Goal: Task Accomplishment & Management: Use online tool/utility

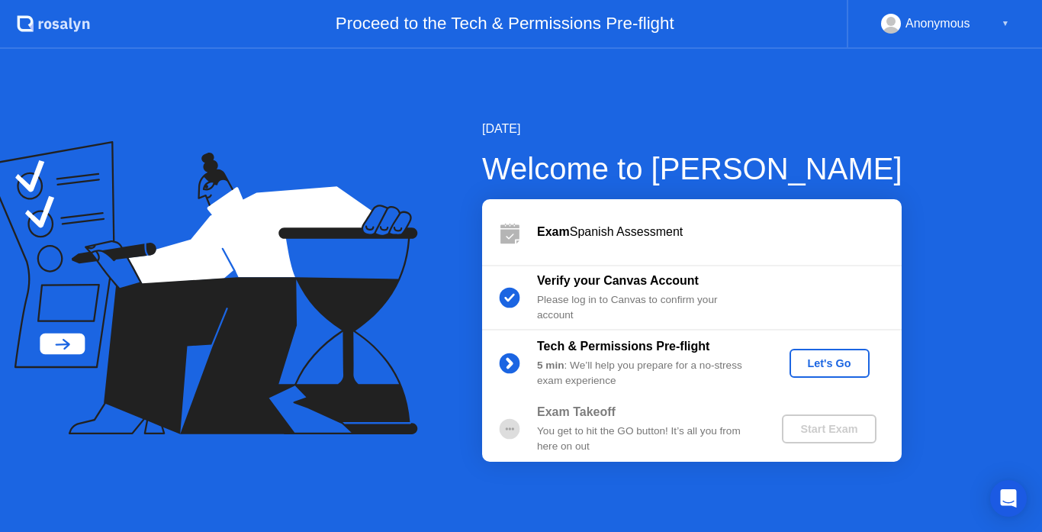
click at [845, 357] on div "Let's Go" at bounding box center [830, 363] width 68 height 12
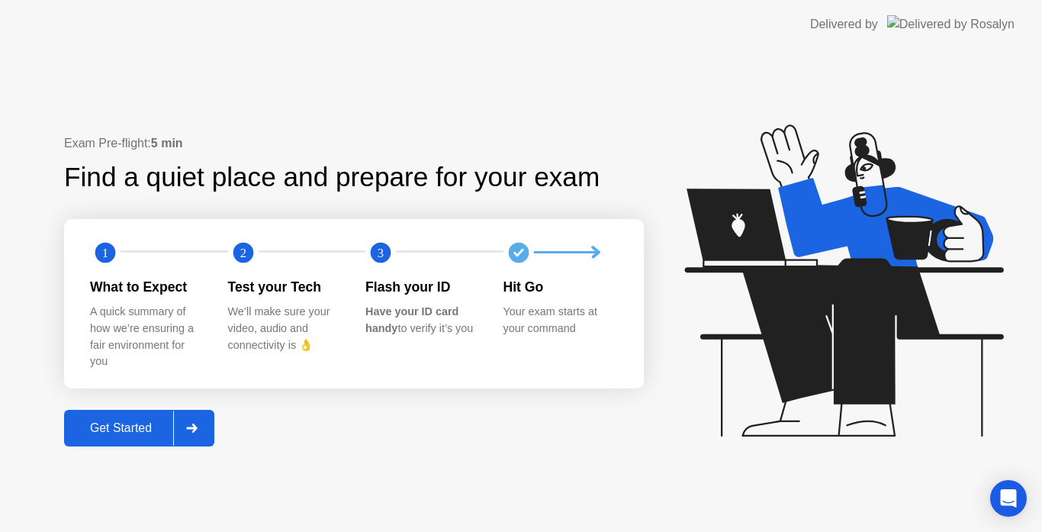
click at [207, 432] on div at bounding box center [191, 427] width 37 height 35
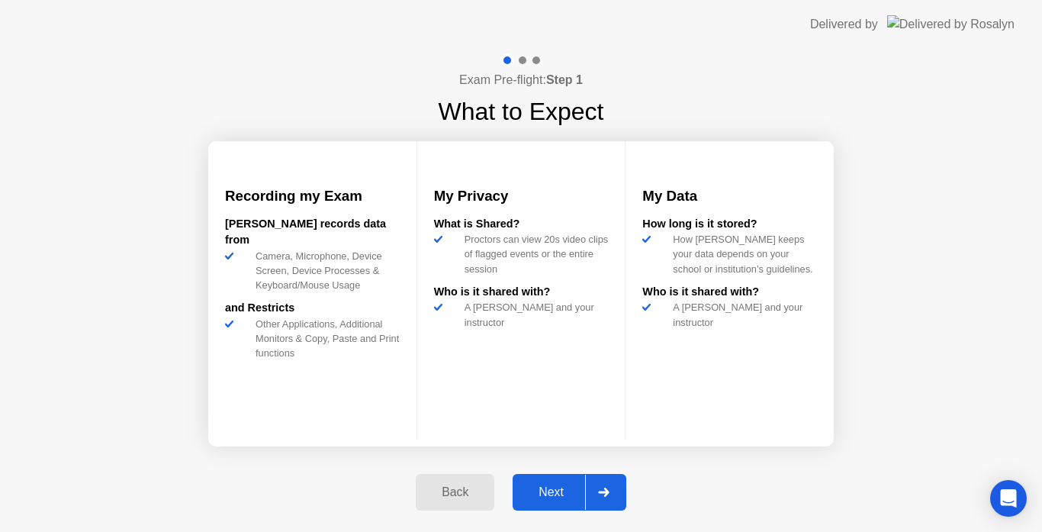
click at [594, 494] on div at bounding box center [603, 492] width 37 height 35
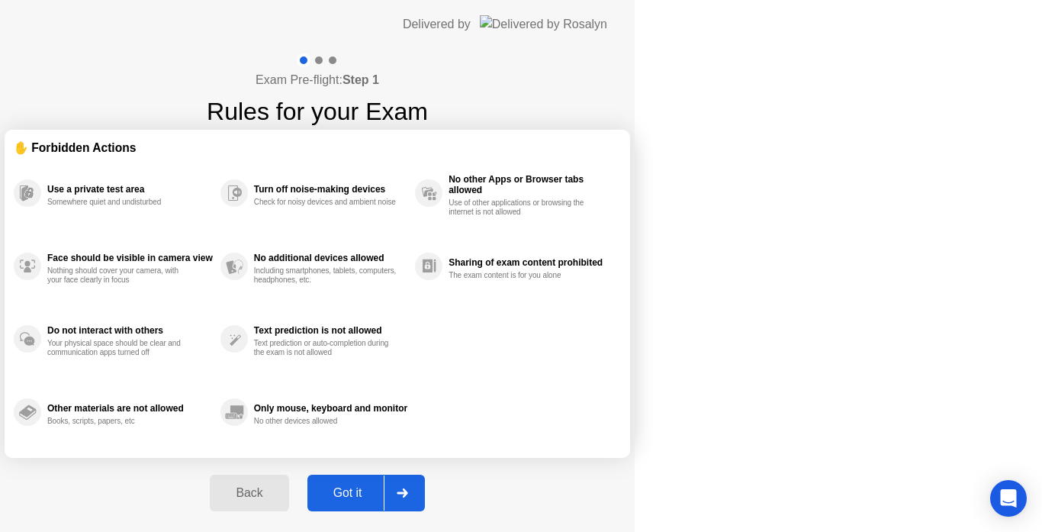
click at [420, 494] on div at bounding box center [402, 492] width 37 height 35
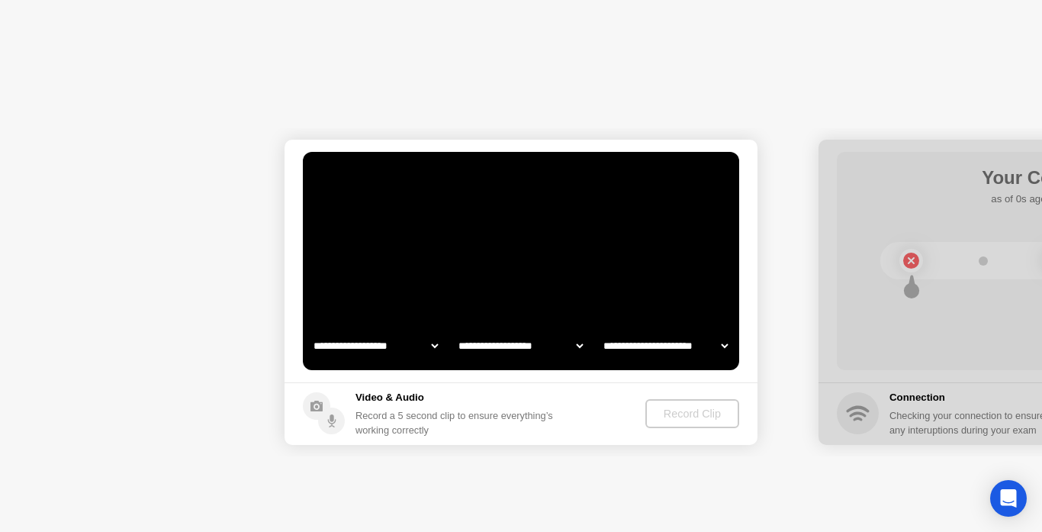
select select "**********"
select select "*******"
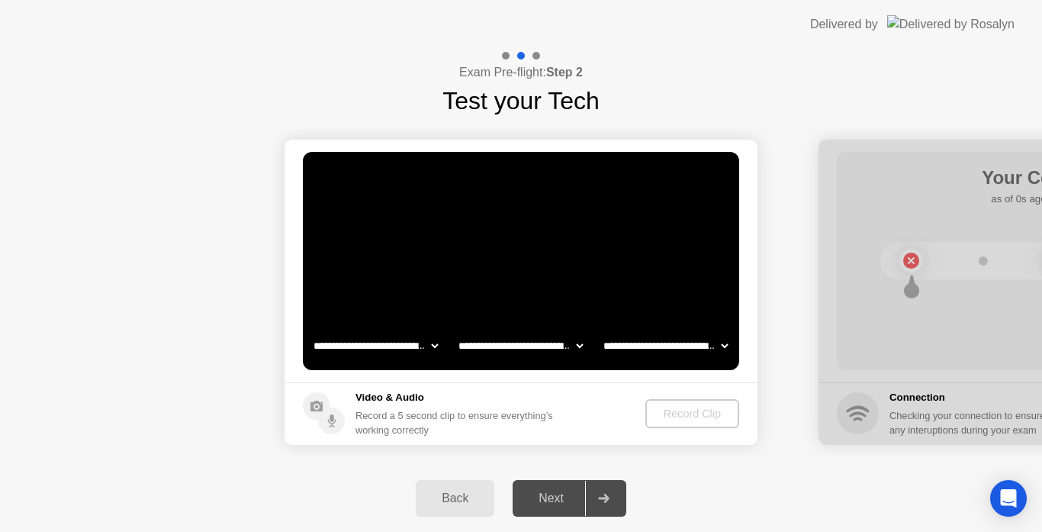
click at [594, 494] on div at bounding box center [603, 498] width 37 height 35
click at [687, 410] on div "Record Clip" at bounding box center [693, 413] width 82 height 12
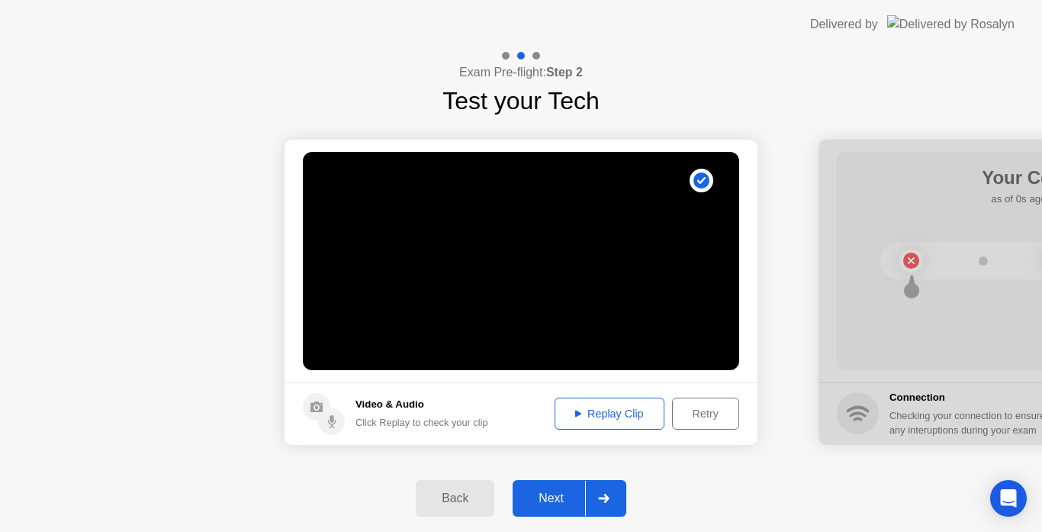
click at [616, 512] on div at bounding box center [603, 498] width 37 height 35
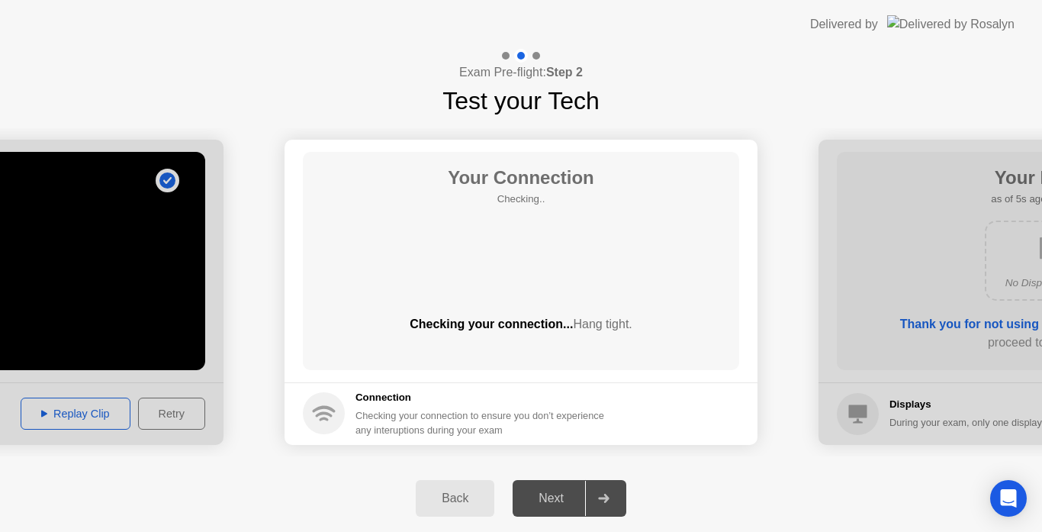
click at [615, 507] on div at bounding box center [603, 498] width 37 height 35
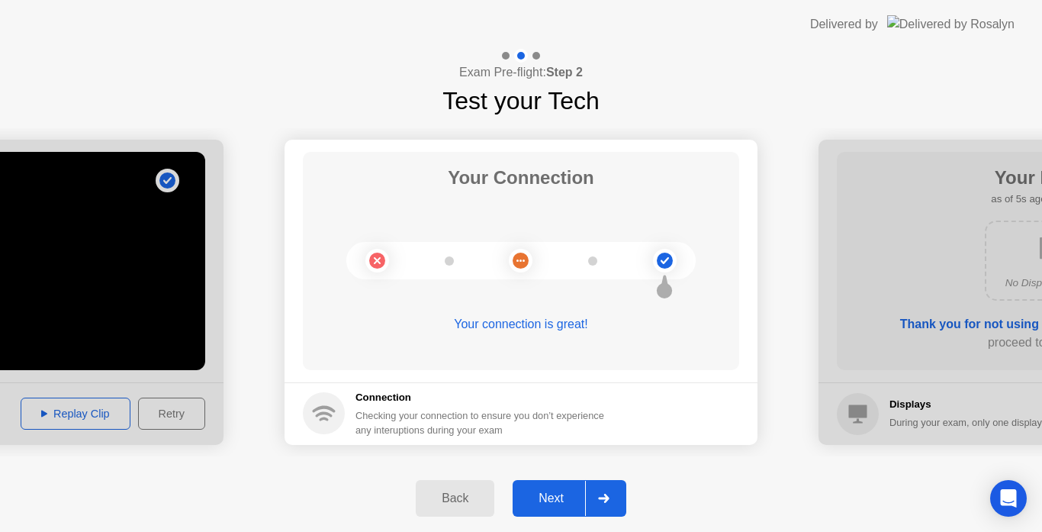
click at [615, 507] on div at bounding box center [603, 498] width 37 height 35
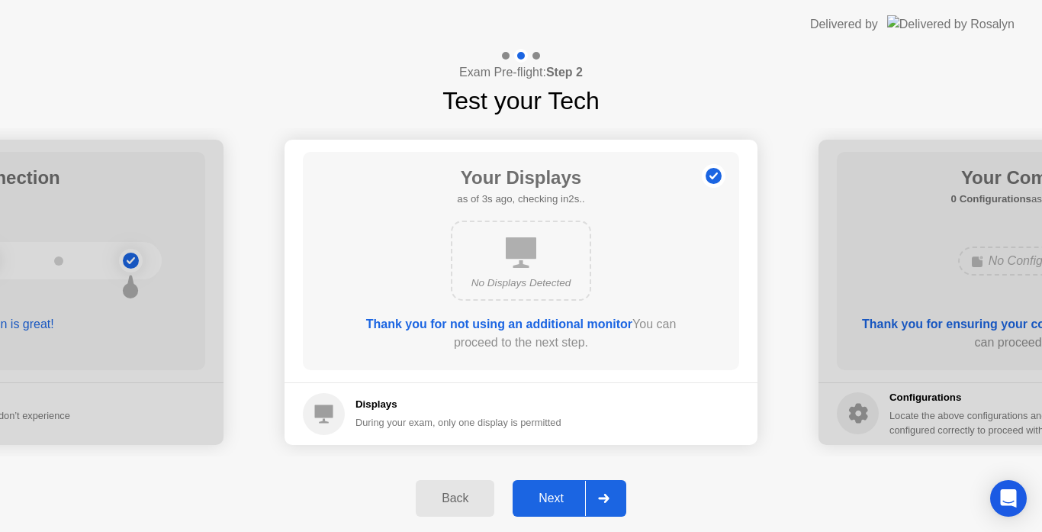
click at [615, 507] on div at bounding box center [603, 498] width 37 height 35
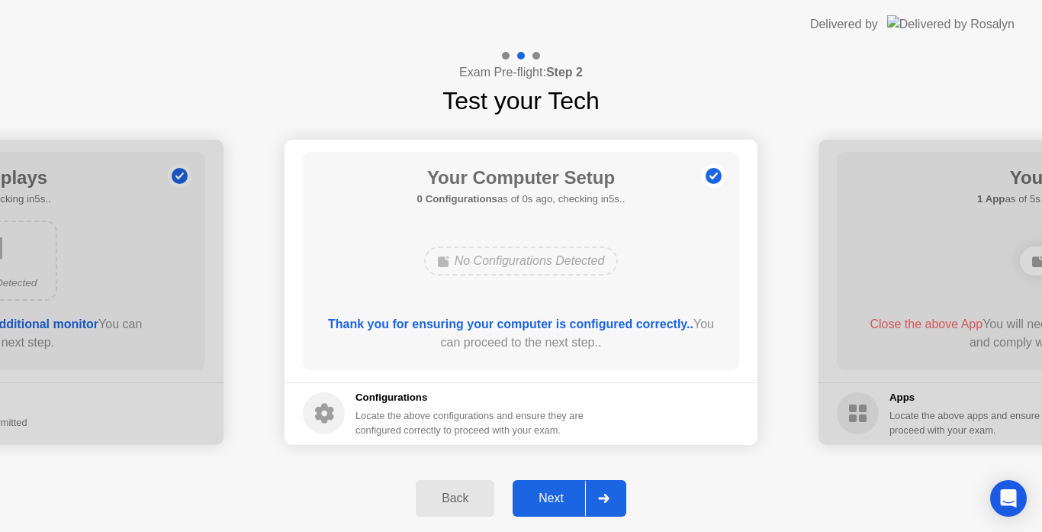
click at [615, 507] on div at bounding box center [603, 498] width 37 height 35
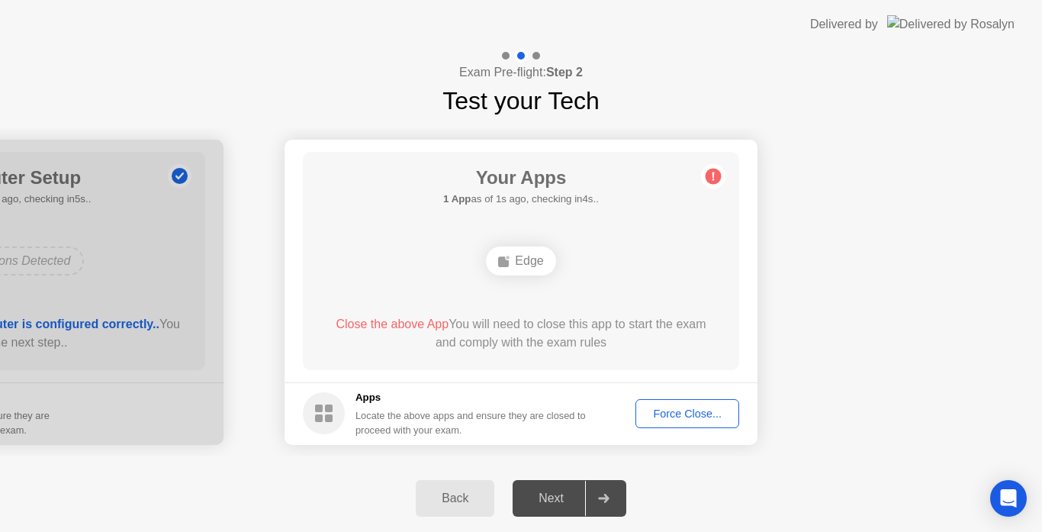
click at [702, 420] on div "Force Close..." at bounding box center [687, 413] width 93 height 12
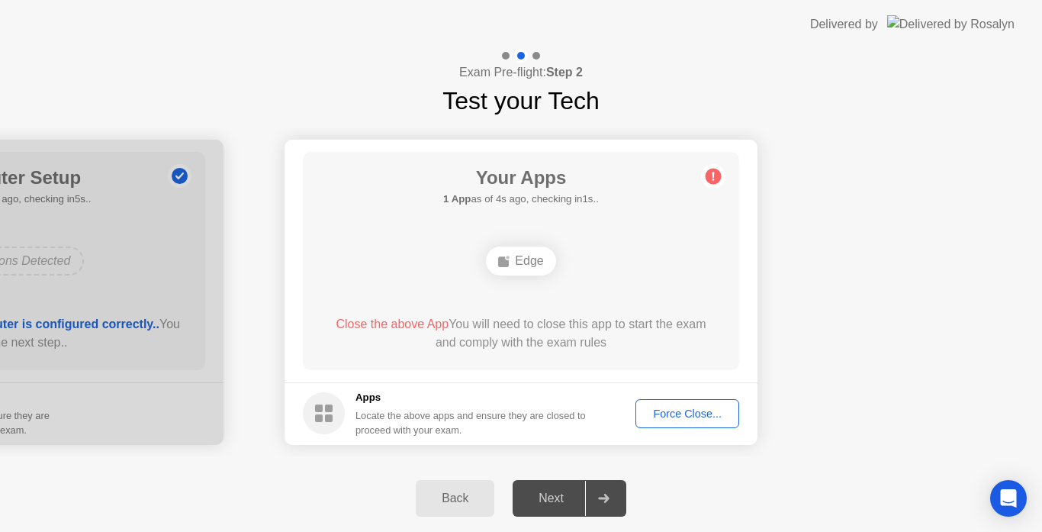
click at [722, 75] on div "Exam Pre-flight: Step 2 Test your Tech" at bounding box center [521, 84] width 1042 height 70
drag, startPoint x: 3, startPoint y: 64, endPoint x: 360, endPoint y: 16, distance: 360.3
click at [360, 16] on app-layout-with-logo "**********" at bounding box center [515, 262] width 1030 height 525
